Goal: Task Accomplishment & Management: Use online tool/utility

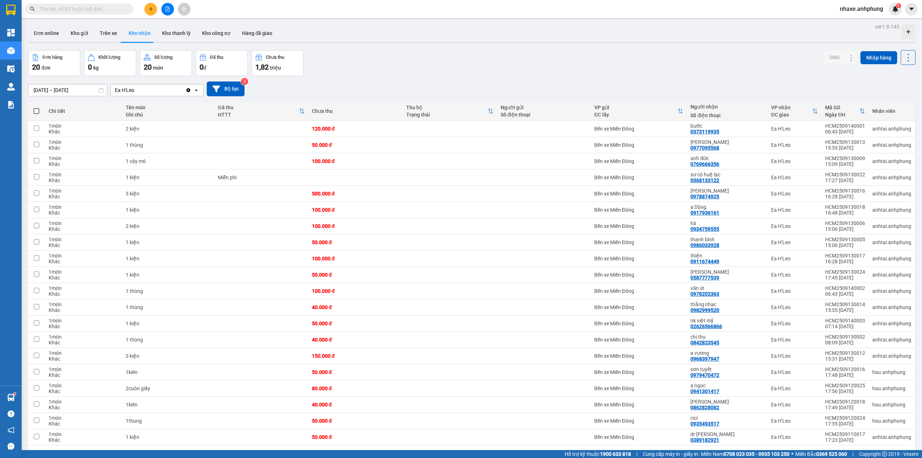
scroll to position [33, 0]
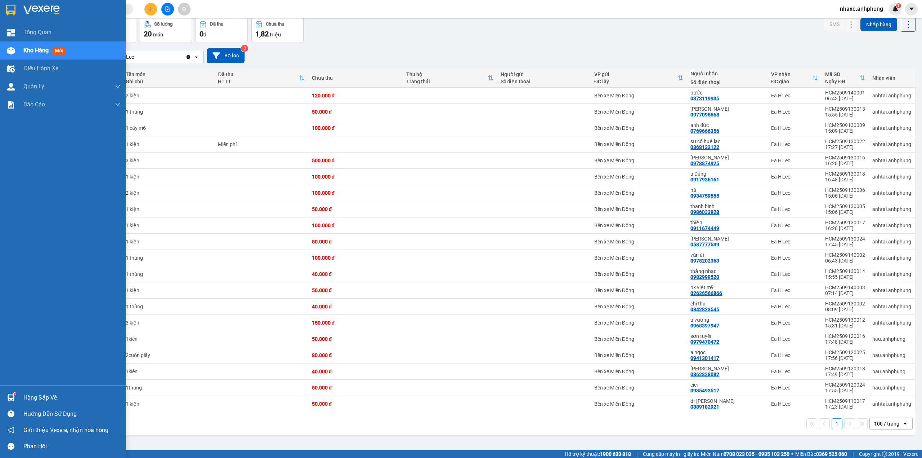
click at [35, 9] on img at bounding box center [41, 10] width 36 height 11
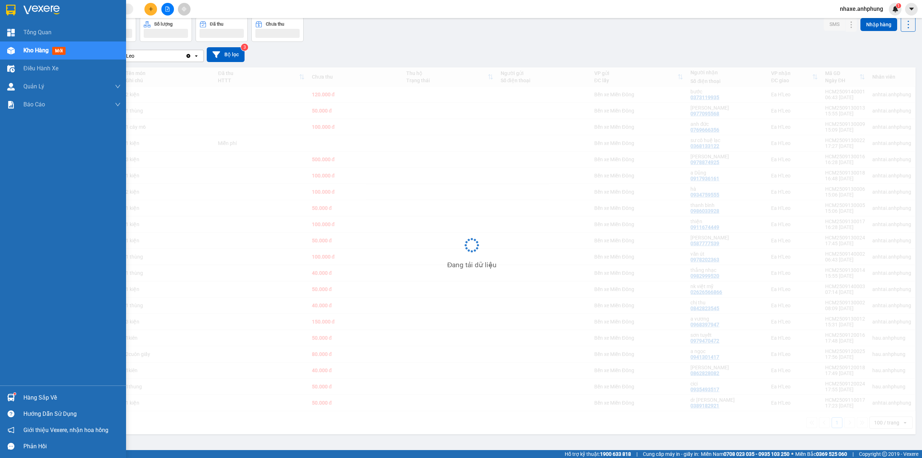
click at [47, 5] on img at bounding box center [41, 10] width 36 height 11
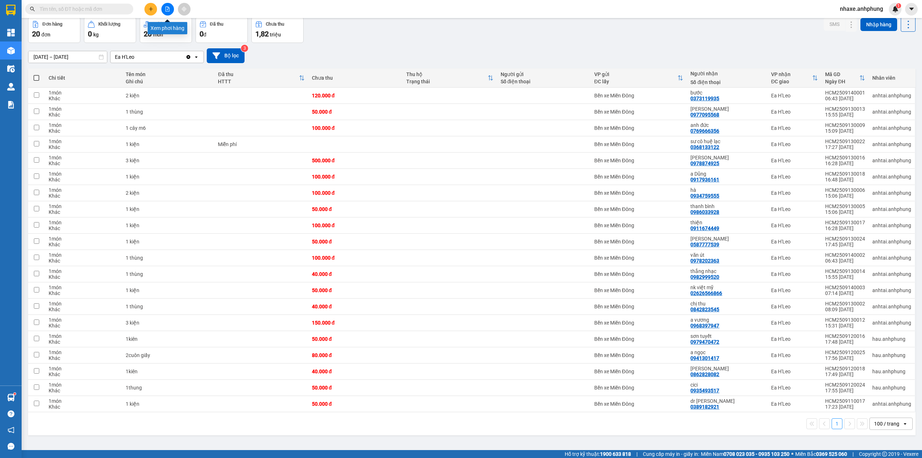
click at [170, 11] on button at bounding box center [167, 9] width 13 height 13
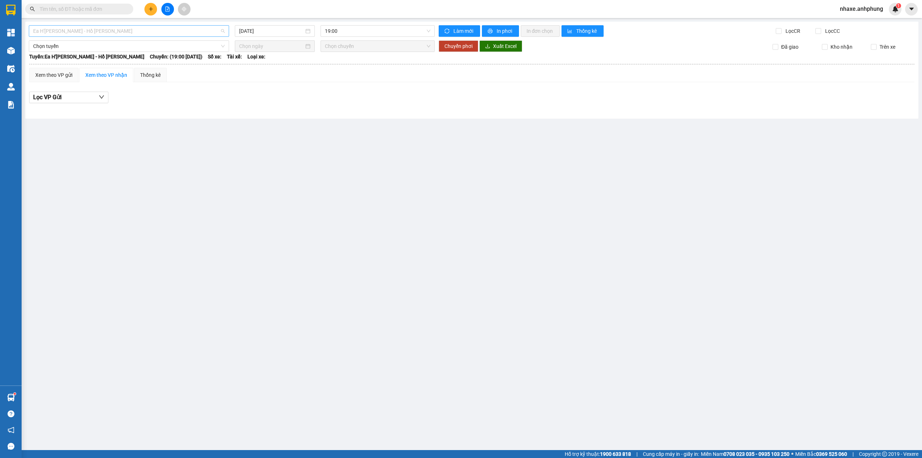
click at [172, 34] on span "Ea H'[PERSON_NAME] - Hồ [PERSON_NAME]" at bounding box center [129, 31] width 192 height 11
click at [125, 58] on div "Ea H'[PERSON_NAME] - Hồ [PERSON_NAME]" at bounding box center [129, 57] width 192 height 8
click at [271, 34] on input "[DATE]" at bounding box center [271, 31] width 65 height 8
click at [322, 84] on div "13" at bounding box center [323, 84] width 9 height 9
type input "[DATE]"
